Goal: Task Accomplishment & Management: Complete application form

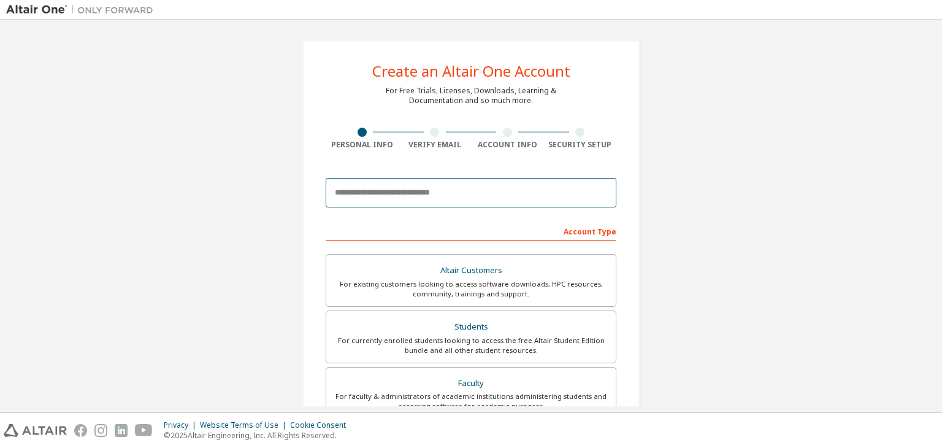
drag, startPoint x: 497, startPoint y: 187, endPoint x: 500, endPoint y: 194, distance: 7.4
click at [500, 193] on input "email" at bounding box center [471, 192] width 291 height 29
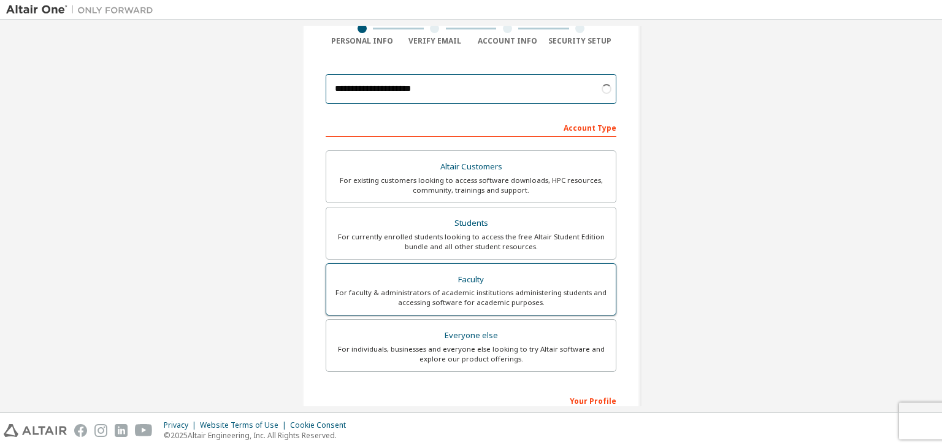
scroll to position [123, 0]
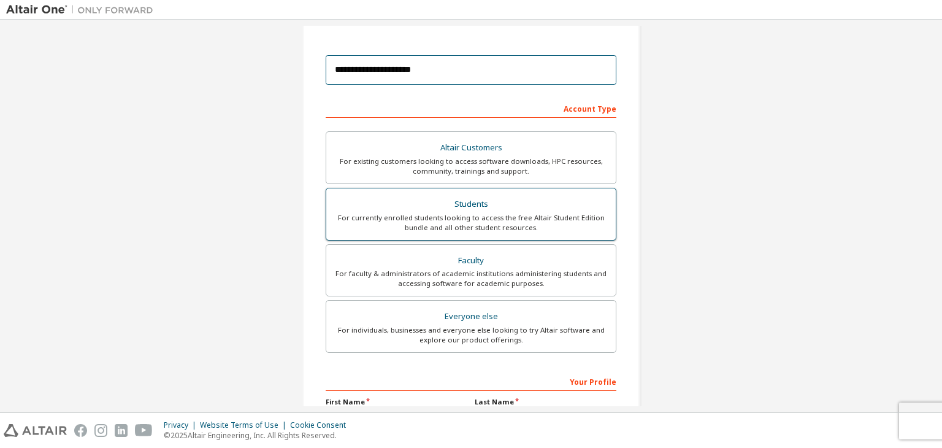
type input "**********"
click at [457, 218] on div "For currently enrolled students looking to access the free Altair Student Editi…" at bounding box center [471, 223] width 275 height 20
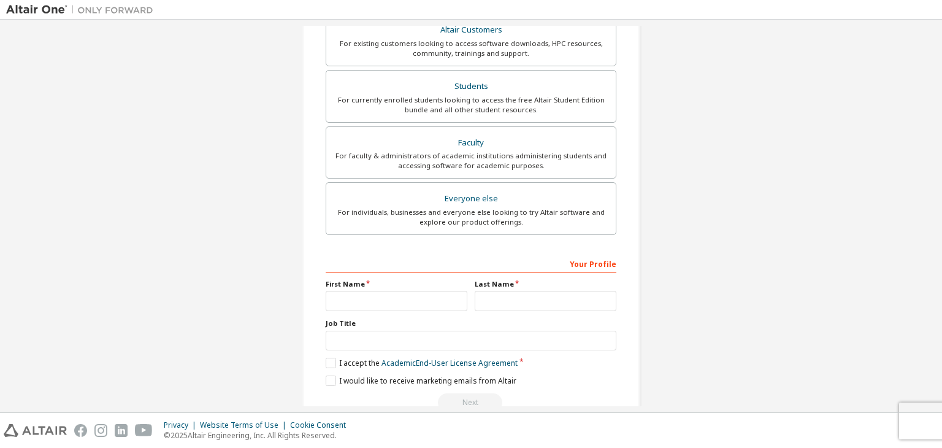
scroll to position [267, 0]
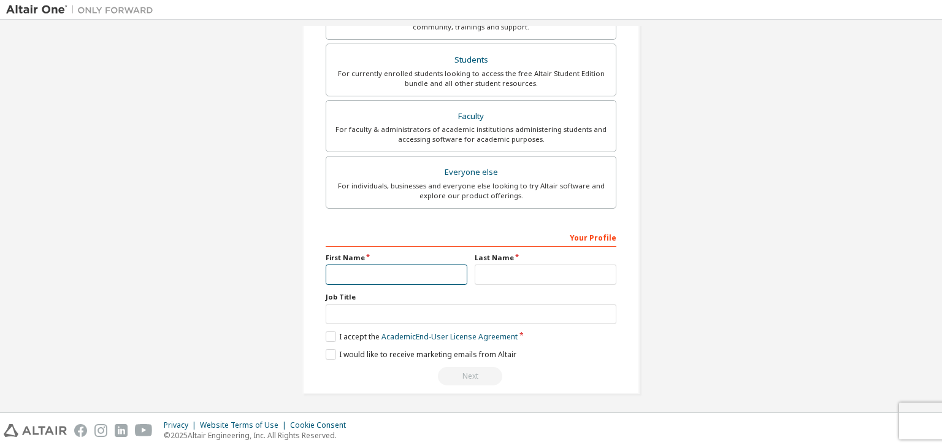
click at [383, 269] on input "text" at bounding box center [397, 274] width 142 height 20
type input "****"
click at [517, 280] on input "text" at bounding box center [546, 274] width 142 height 20
type input "**********"
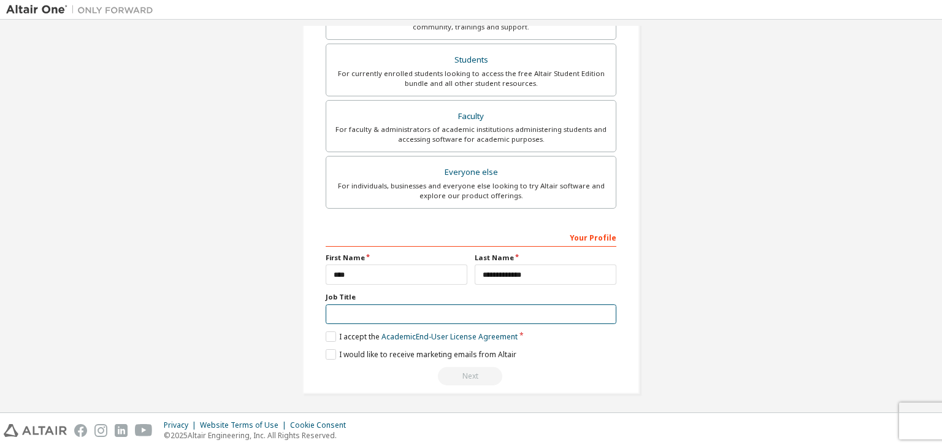
click at [395, 314] on input "text" at bounding box center [471, 314] width 291 height 20
type input "*******"
click at [327, 332] on label "I accept the Academic End-User License Agreement" at bounding box center [422, 336] width 192 height 10
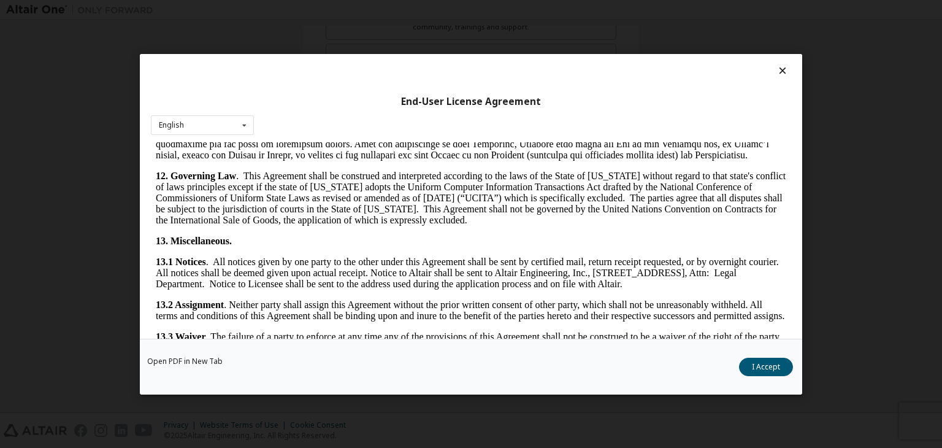
scroll to position [2048, 0]
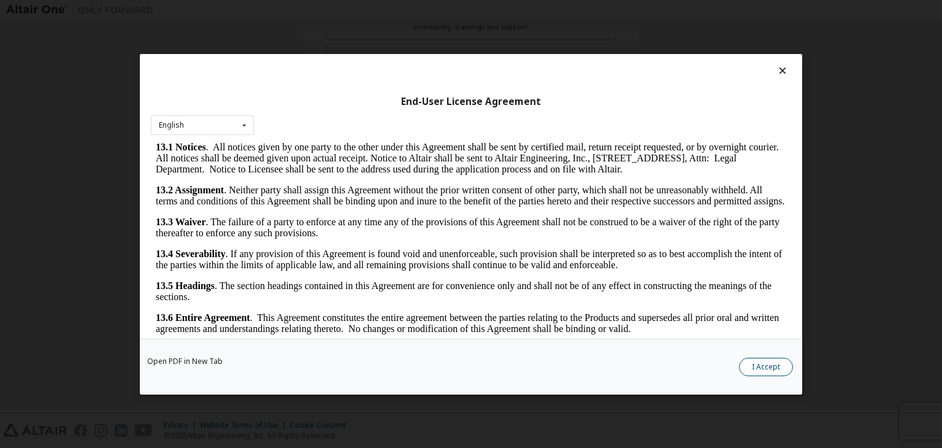
click at [784, 362] on button "I Accept" at bounding box center [766, 366] width 54 height 18
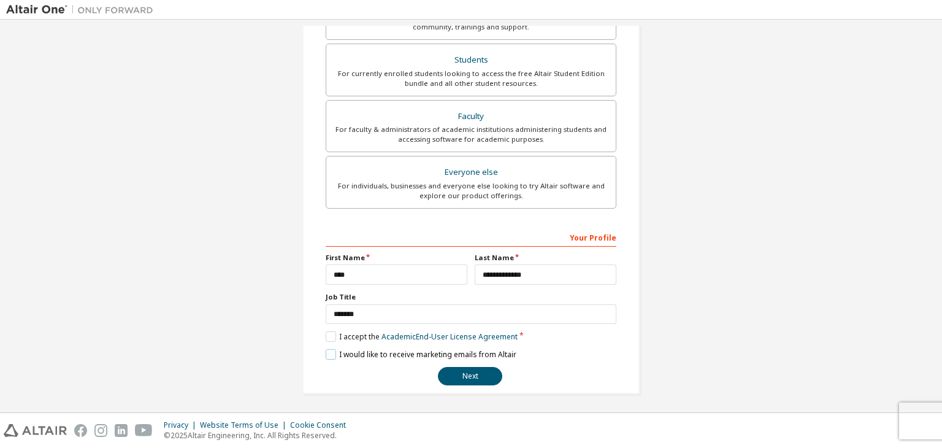
click at [332, 349] on label "I would like to receive marketing emails from Altair" at bounding box center [421, 354] width 191 height 10
click at [328, 349] on label "I would like to receive marketing emails from Altair" at bounding box center [421, 354] width 191 height 10
click at [476, 375] on button "Next" at bounding box center [470, 376] width 64 height 18
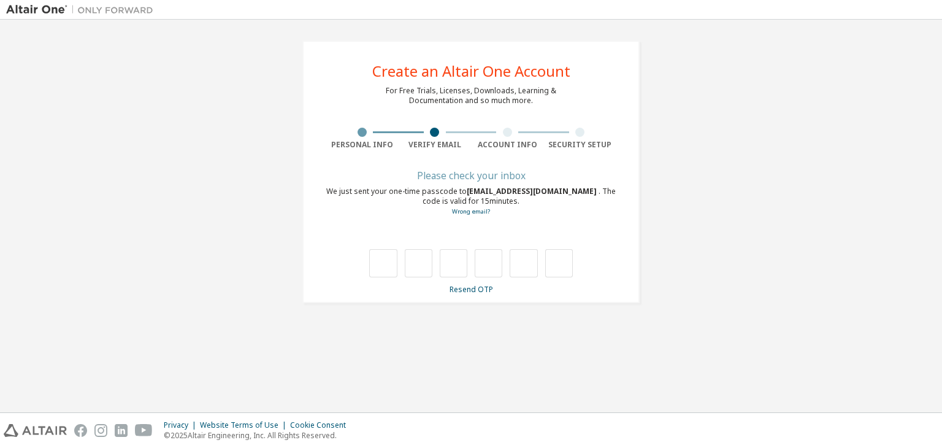
type input "*"
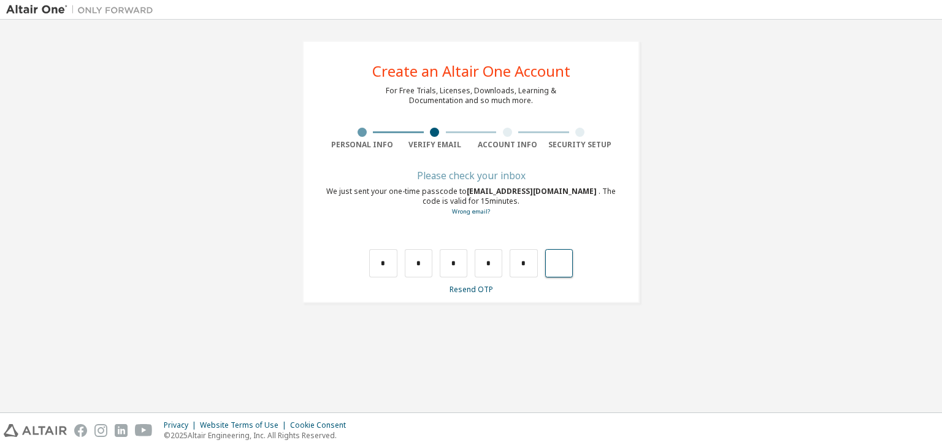
type input "*"
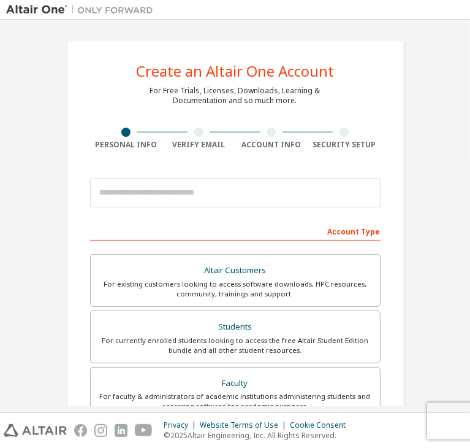
click at [368, 231] on div "Account Type" at bounding box center [235, 231] width 291 height 20
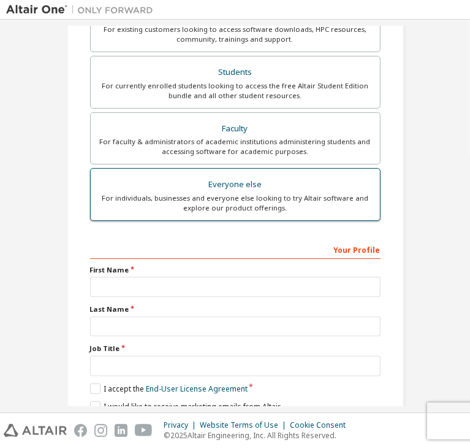
scroll to position [267, 0]
